Goal: Transaction & Acquisition: Purchase product/service

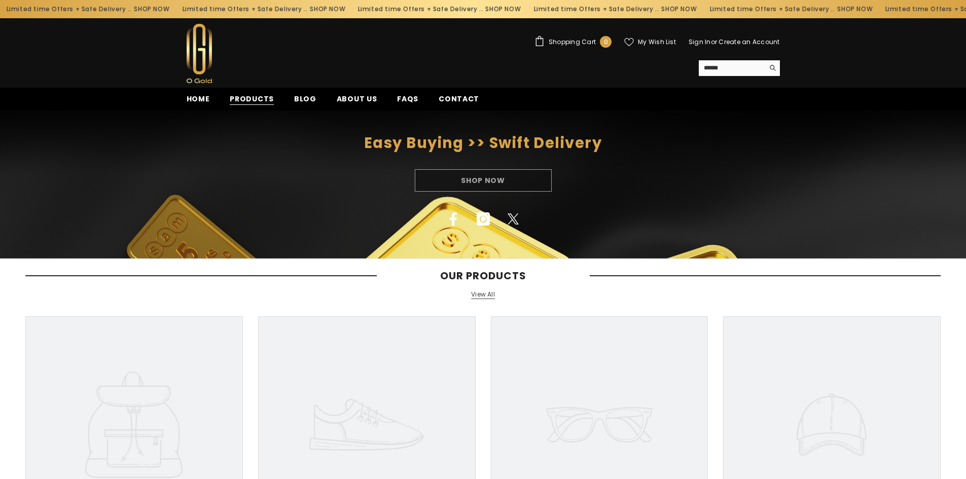
click at [248, 100] on span "Products" at bounding box center [252, 99] width 44 height 11
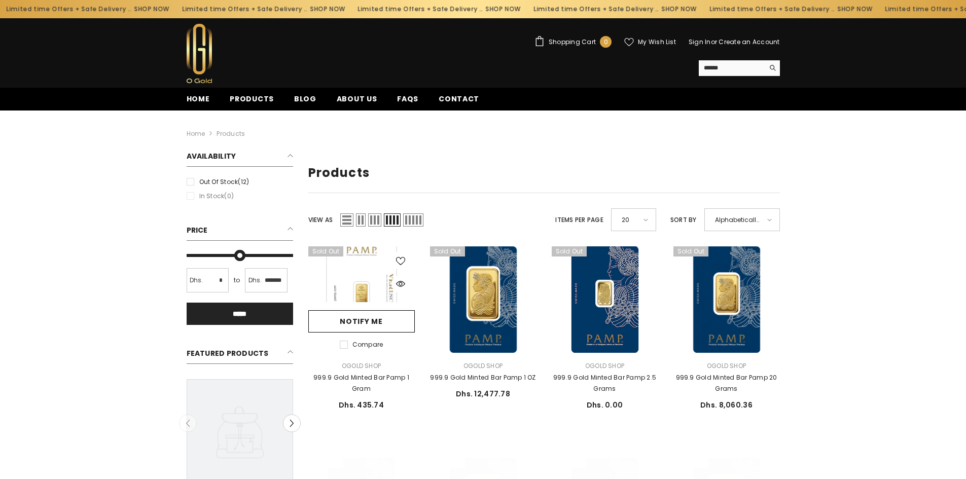
click at [356, 280] on link at bounding box center [361, 299] width 106 height 106
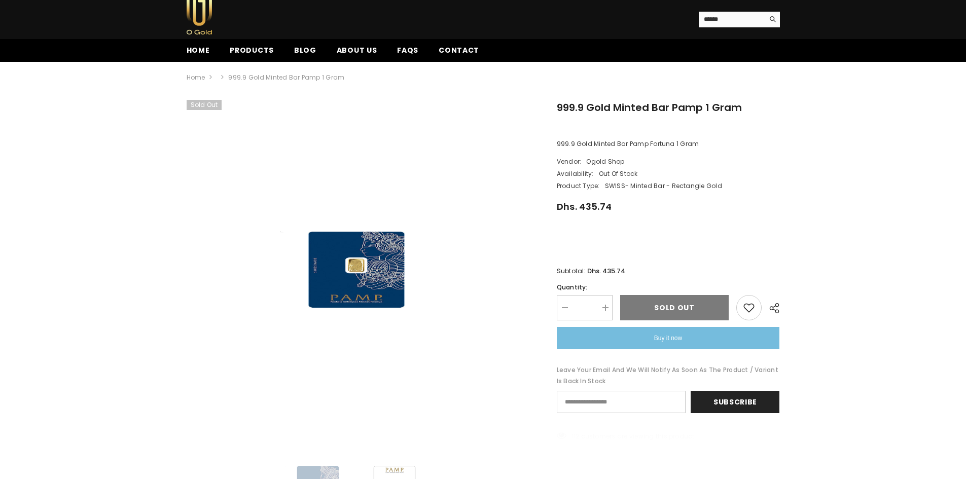
scroll to position [101, 0]
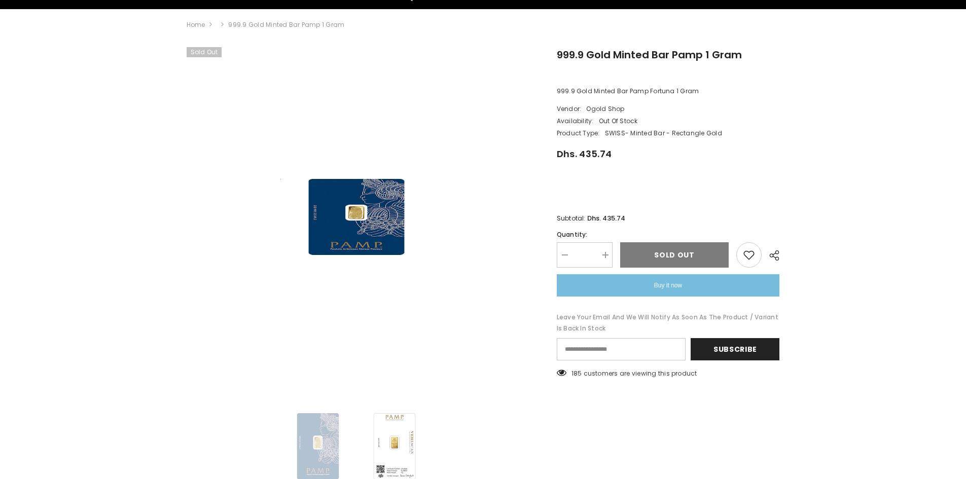
click at [647, 268] on div "**********" at bounding box center [668, 255] width 223 height 84
click at [677, 251] on div "Sold out" at bounding box center [674, 254] width 109 height 25
click at [677, 221] on div "Subtotal: Dhs. 435.74" at bounding box center [668, 218] width 223 height 11
click at [665, 261] on div "Sold out" at bounding box center [674, 254] width 109 height 25
